Goal: Go to known website: Access a specific website the user already knows

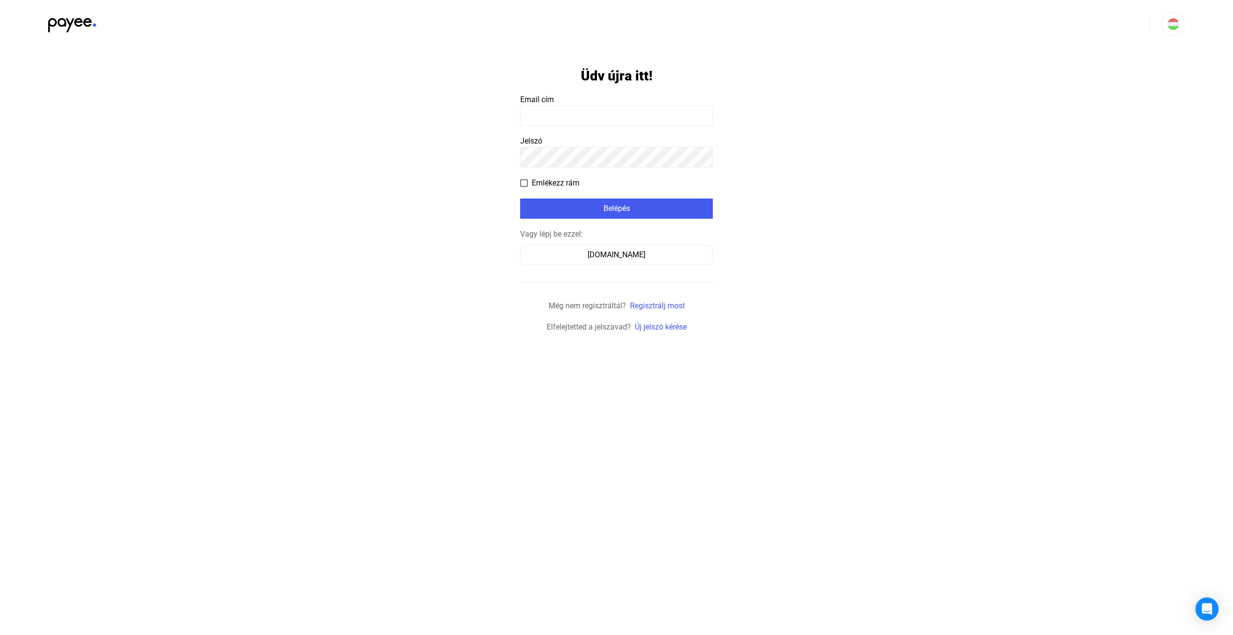
click at [593, 111] on input at bounding box center [616, 116] width 193 height 20
click at [604, 261] on button "[DOMAIN_NAME]" at bounding box center [616, 255] width 193 height 20
